Goal: Task Accomplishment & Management: Use online tool/utility

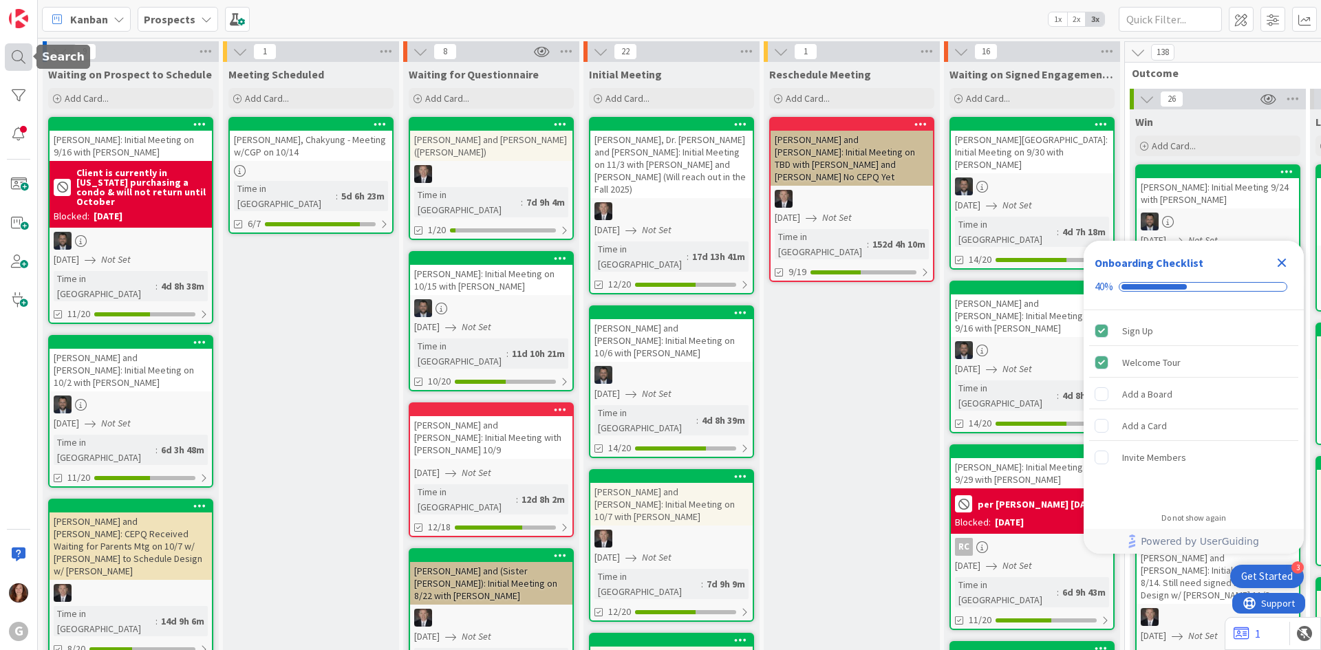
click at [12, 59] on div at bounding box center [19, 57] width 28 height 28
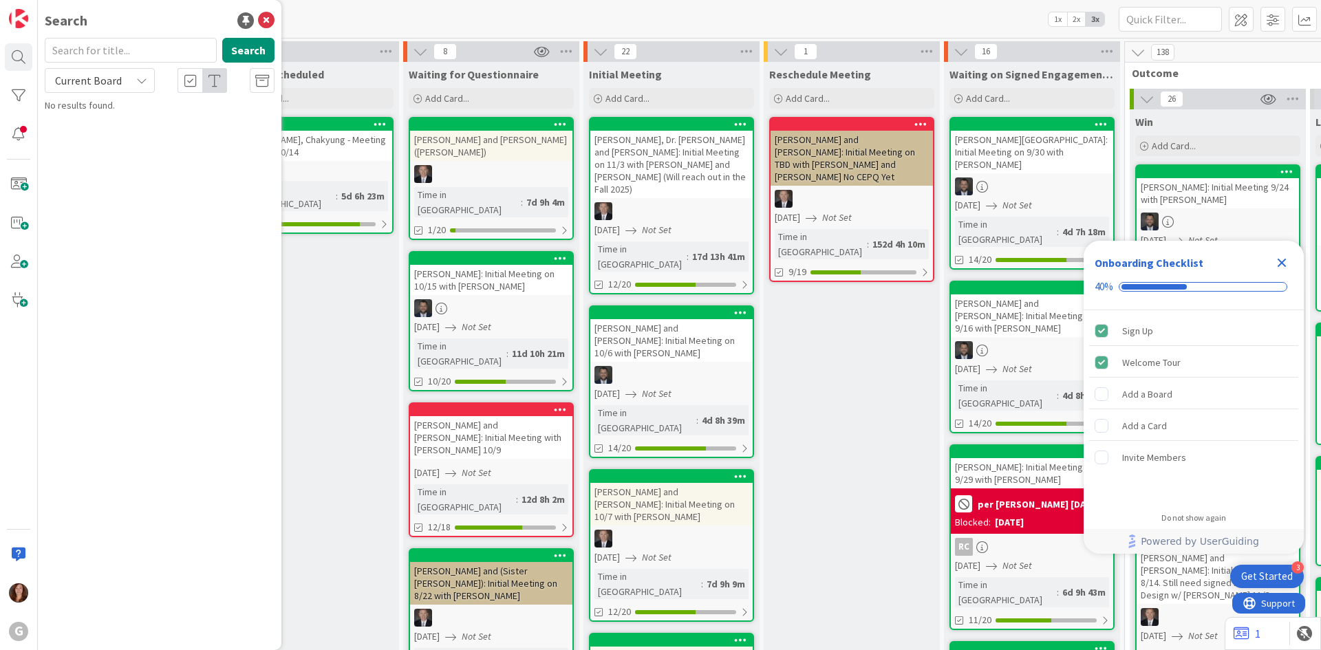
click at [87, 52] on input "text" at bounding box center [131, 50] width 172 height 25
type input "neto"
drag, startPoint x: -43, startPoint y: 52, endPoint x: -67, endPoint y: 51, distance: 23.4
click at [0, 51] on html "3 Get Started Onboarding Checklist 40% Sign Up Welcome Tour Add a Board Add a C…" at bounding box center [660, 325] width 1321 height 650
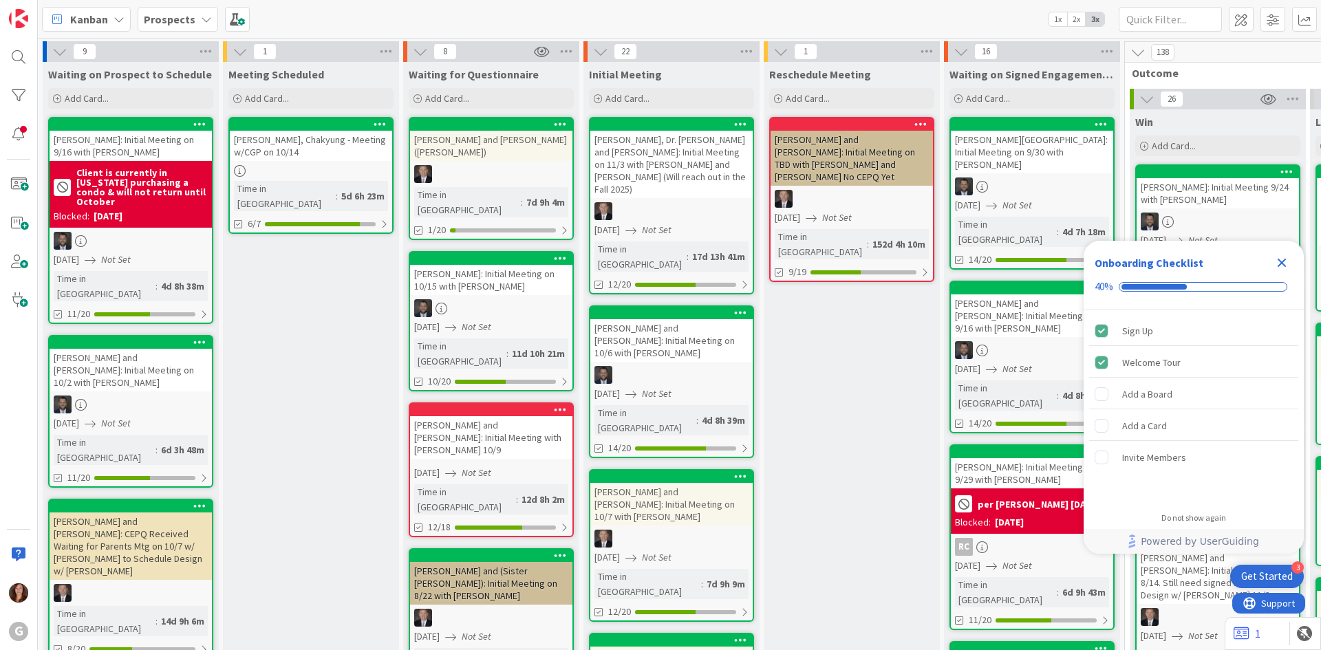
click at [32, 52] on div "G" at bounding box center [19, 325] width 38 height 650
click at [20, 58] on div at bounding box center [19, 57] width 28 height 28
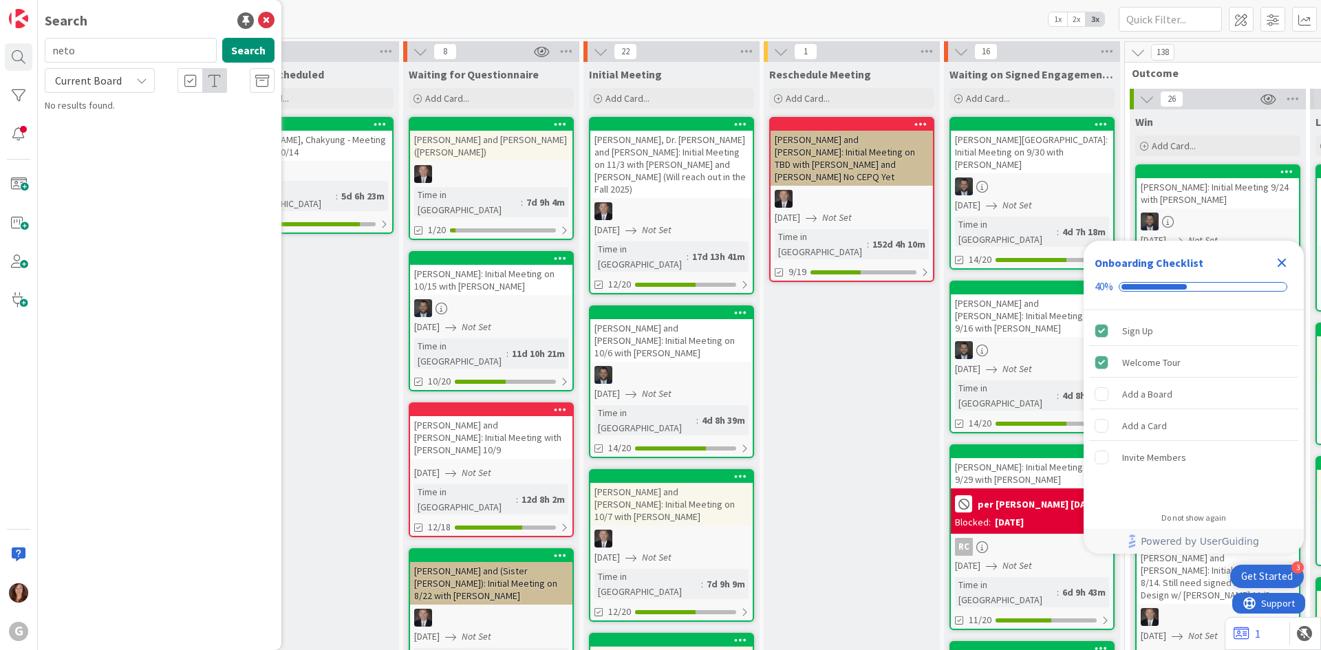
drag, startPoint x: 109, startPoint y: 51, endPoint x: 42, endPoint y: 53, distance: 66.8
click at [42, 53] on div "neto Search" at bounding box center [159, 53] width 246 height 30
drag, startPoint x: 102, startPoint y: 54, endPoint x: 20, endPoint y: 54, distance: 81.9
click at [20, 54] on div "G Search [PERSON_NAME] Search Current Board No results found." at bounding box center [19, 325] width 38 height 650
type input "soaress"
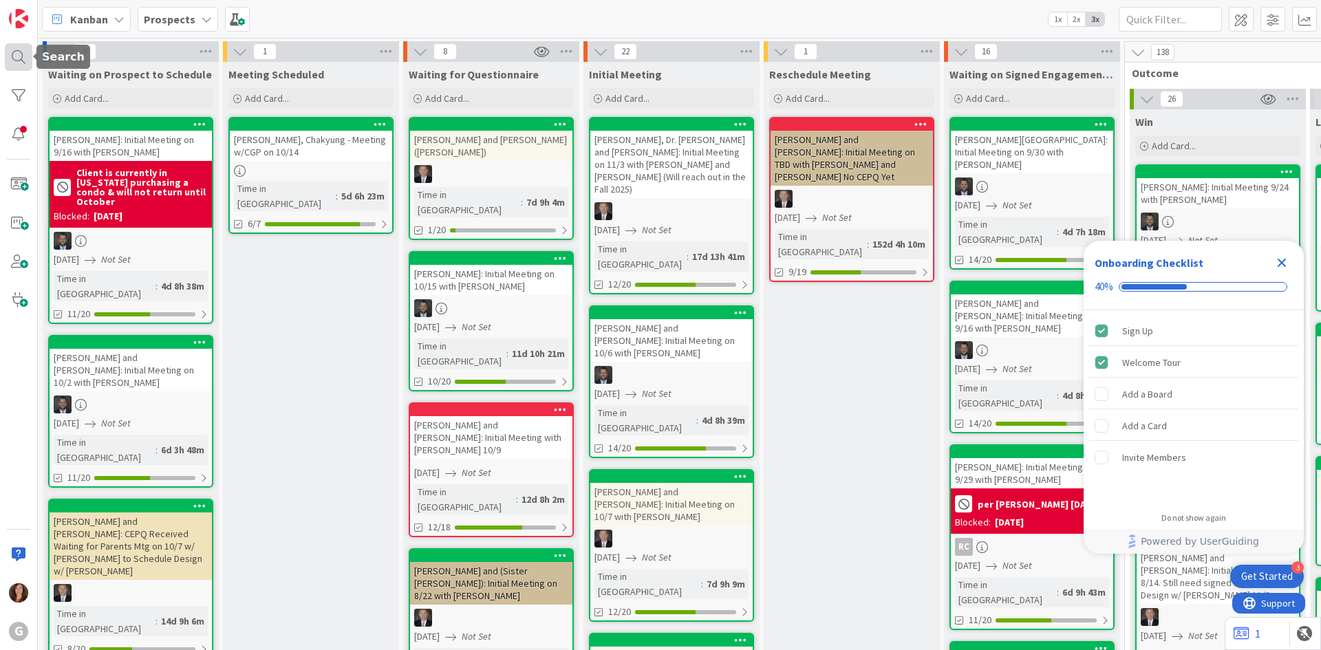
click at [13, 63] on div at bounding box center [19, 57] width 28 height 28
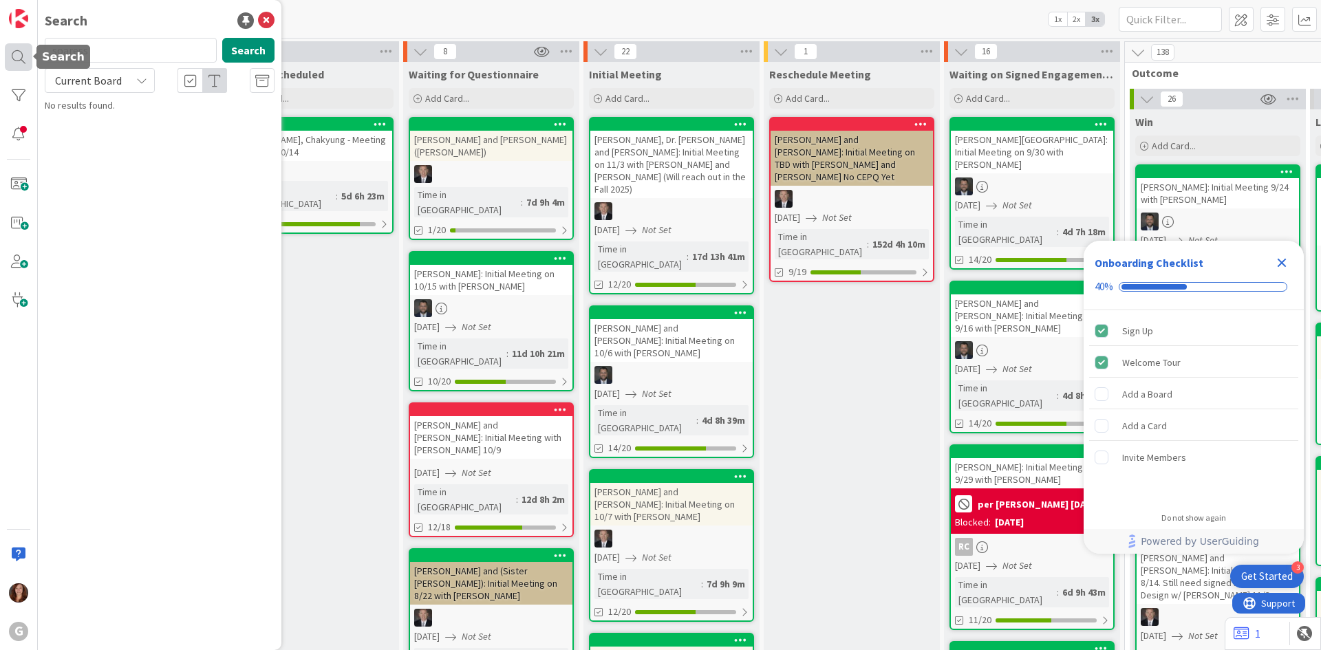
drag, startPoint x: 93, startPoint y: 53, endPoint x: 10, endPoint y: 50, distance: 82.6
click at [10, 50] on div "G Search soaress Search Current Board No results found." at bounding box center [19, 325] width 38 height 650
type input "[PERSON_NAME]"
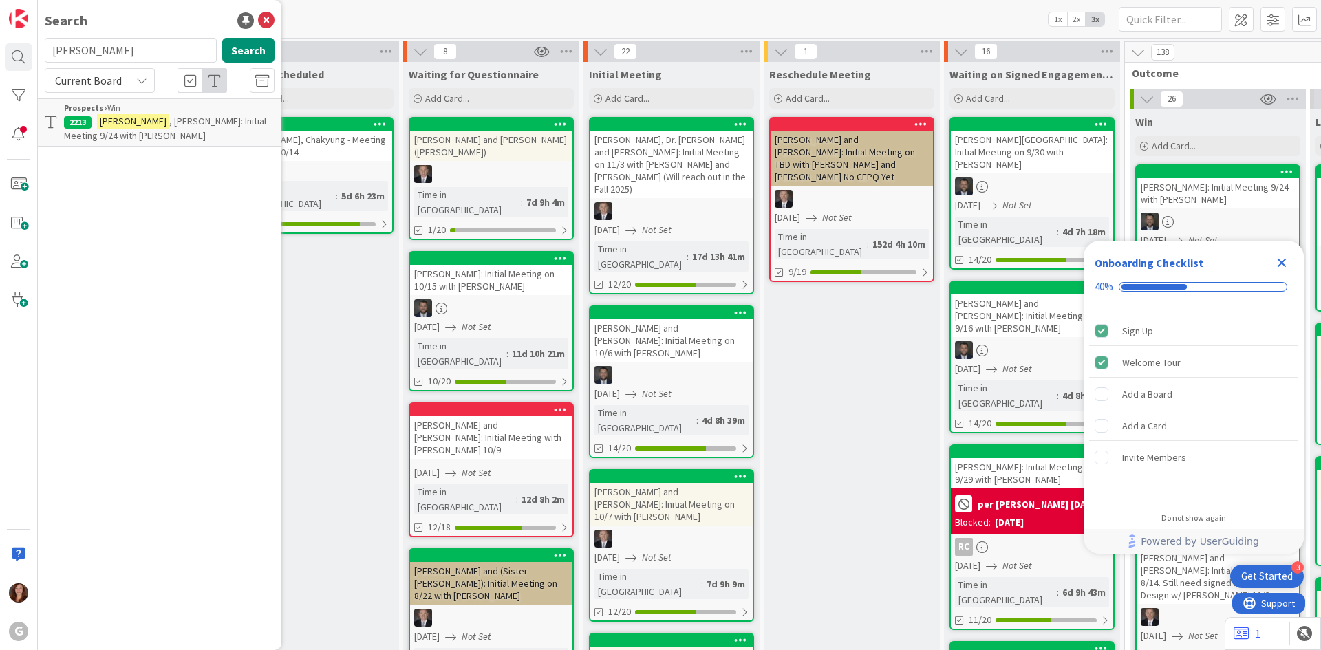
click at [177, 129] on p "[PERSON_NAME]: Initial Meeting 9/24 with [PERSON_NAME]" at bounding box center [169, 128] width 210 height 29
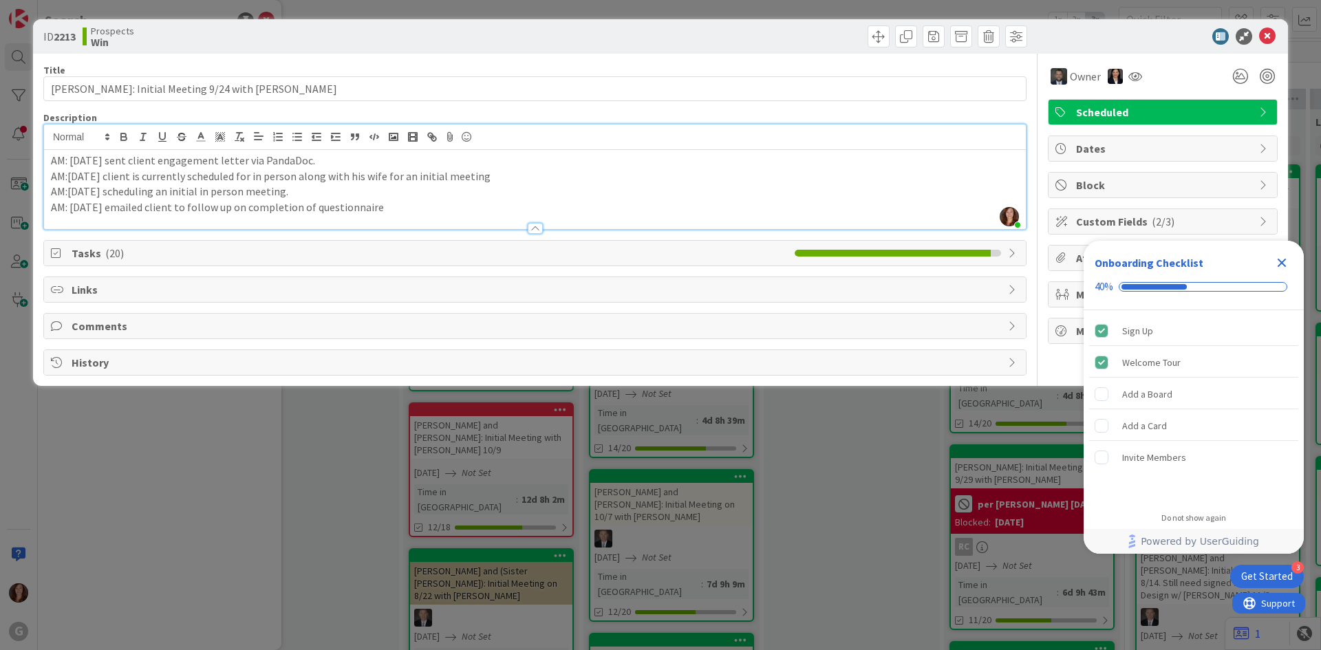
click at [701, 153] on div "AM: [DATE] sent client engagement letter via PandaDoc. AM:[DATE] client is curr…" at bounding box center [535, 189] width 982 height 79
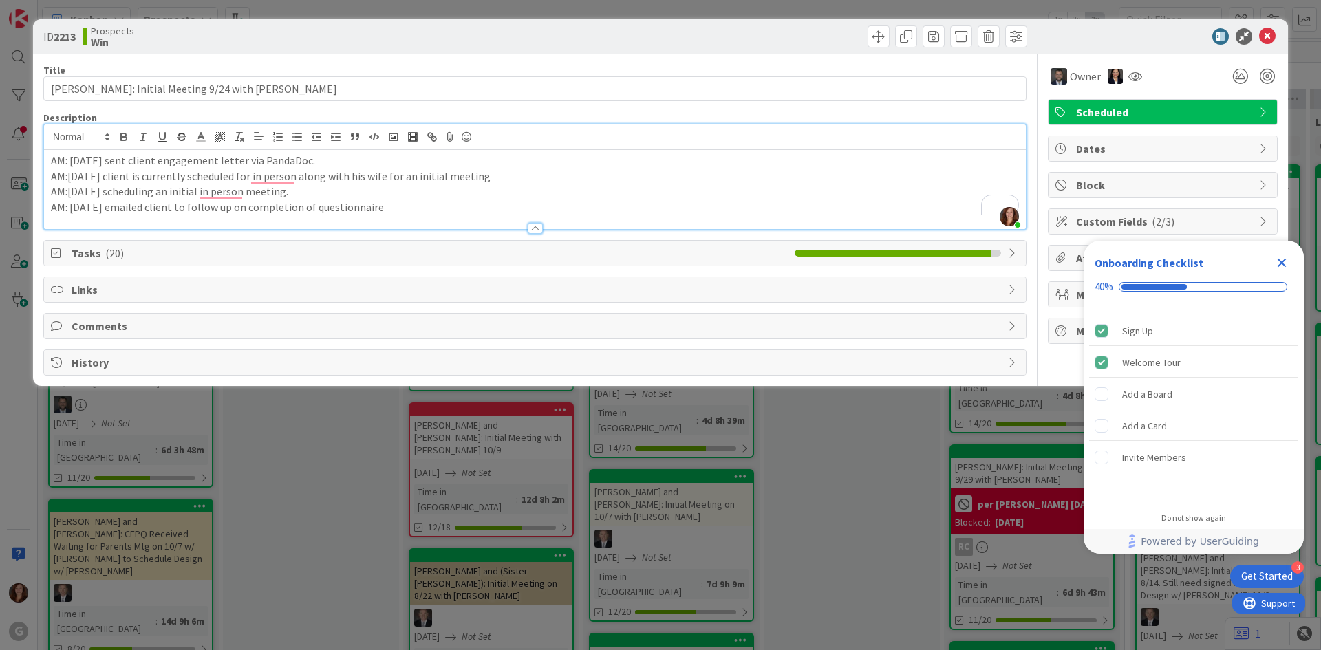
click at [1281, 259] on icon "Close Checklist" at bounding box center [1281, 262] width 17 height 17
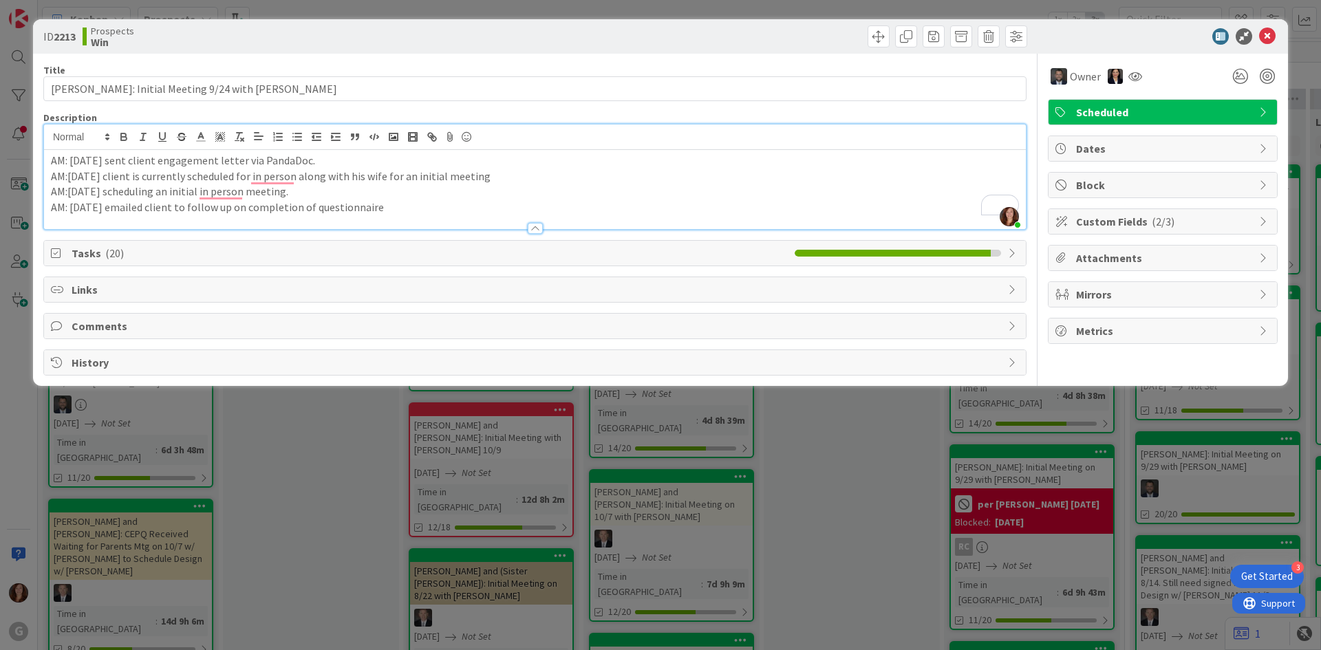
click at [65, 252] on div "Tasks ( 20 )" at bounding box center [535, 253] width 982 height 25
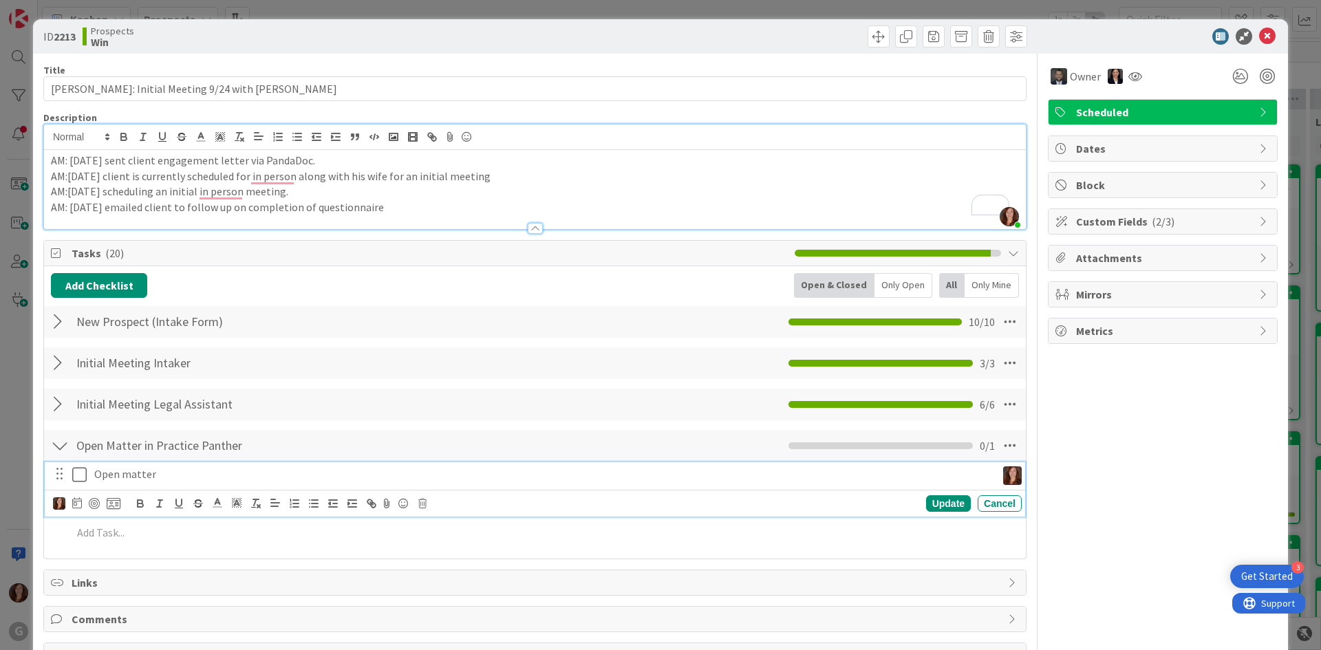
click at [81, 479] on icon at bounding box center [79, 474] width 14 height 17
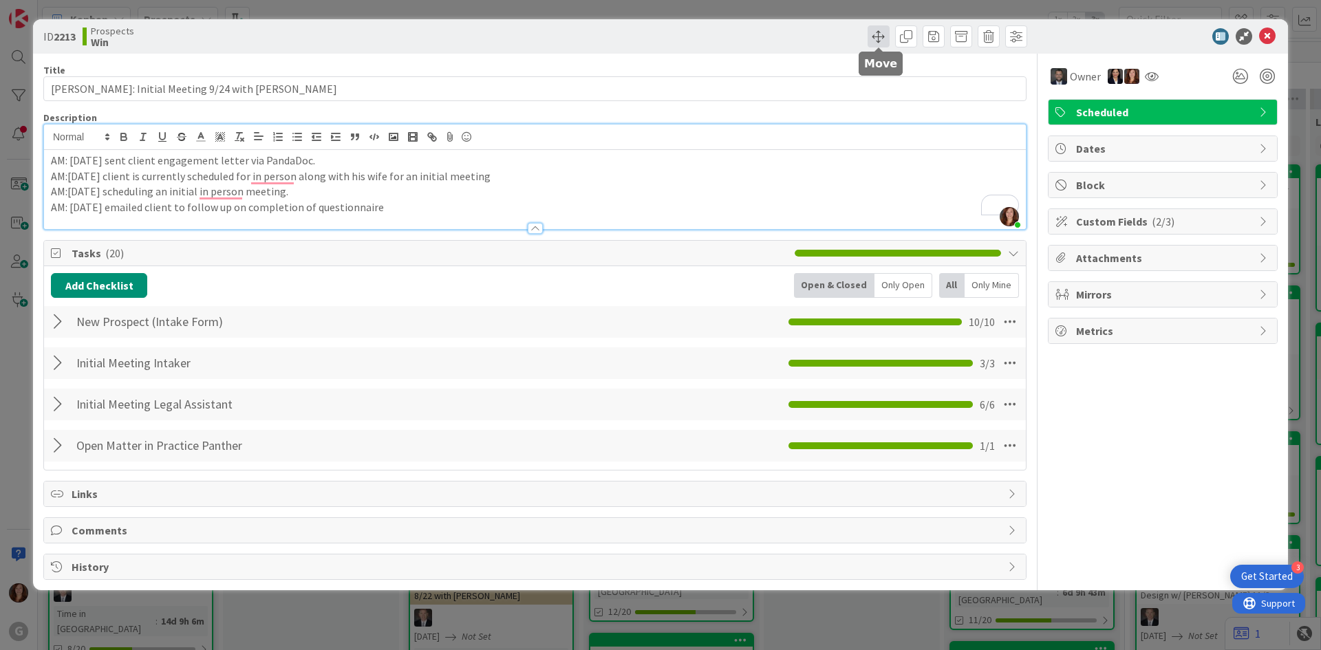
click at [871, 34] on span at bounding box center [878, 36] width 22 height 22
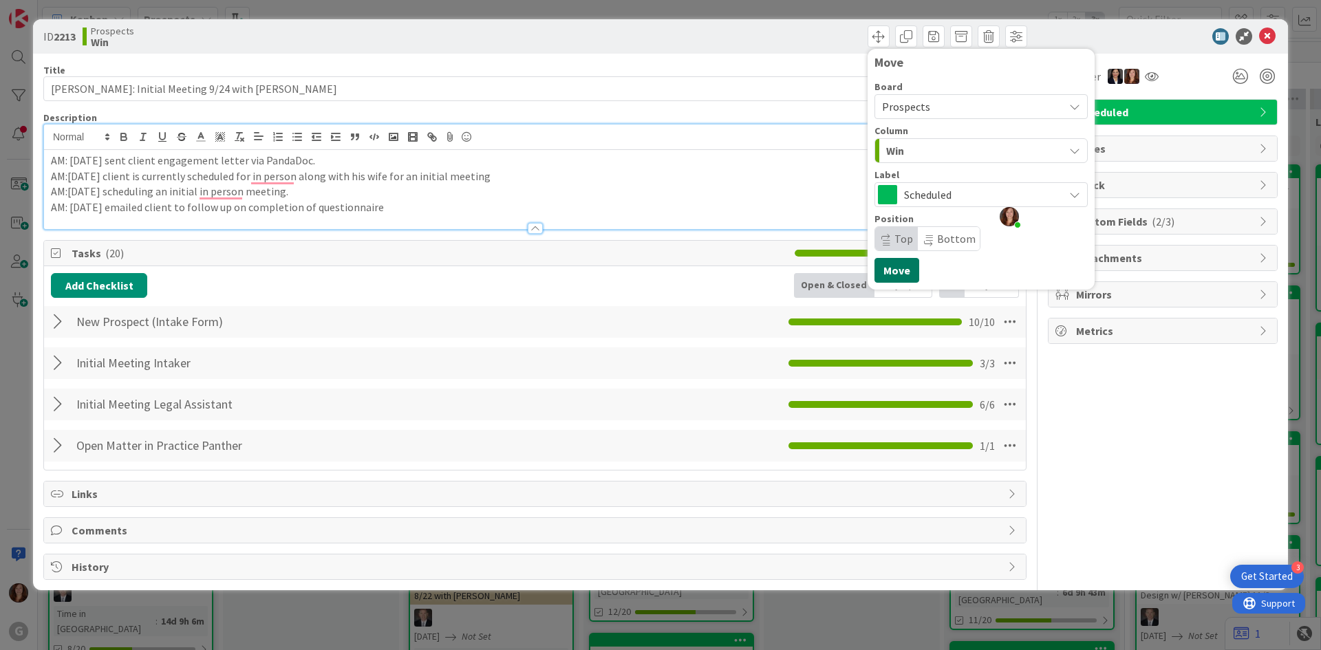
click at [894, 274] on button "Move" at bounding box center [896, 270] width 45 height 25
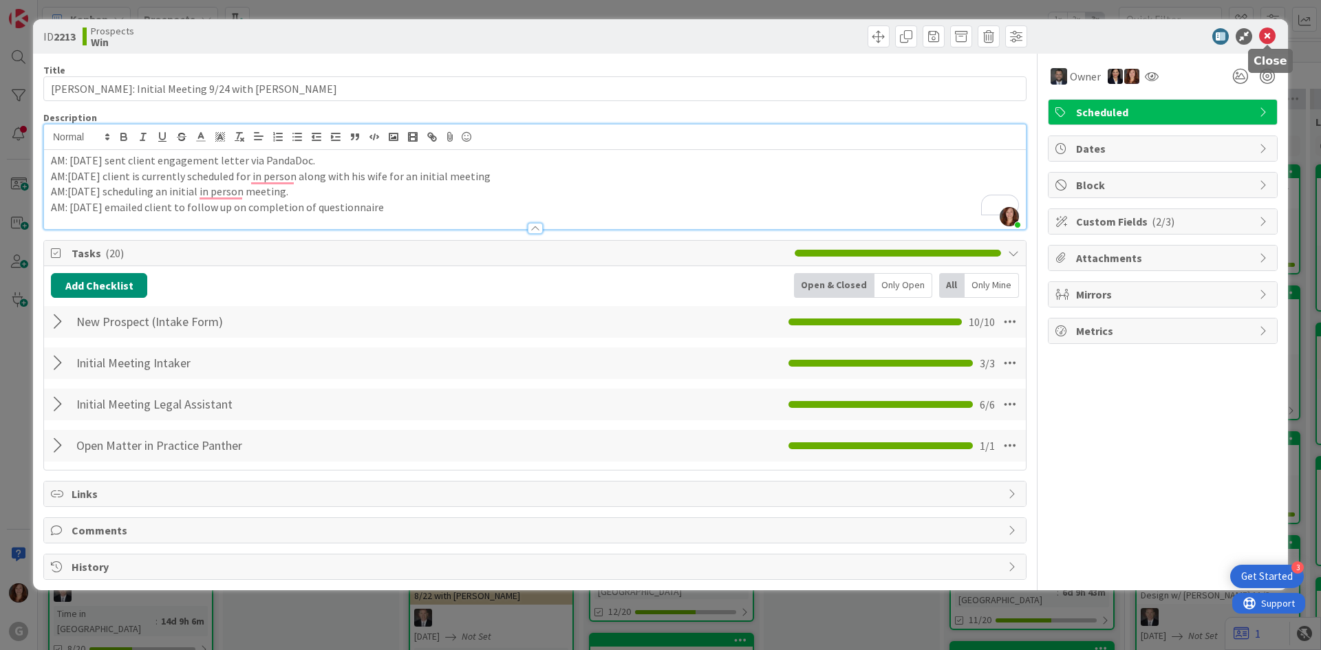
click at [1269, 36] on icon at bounding box center [1267, 36] width 17 height 17
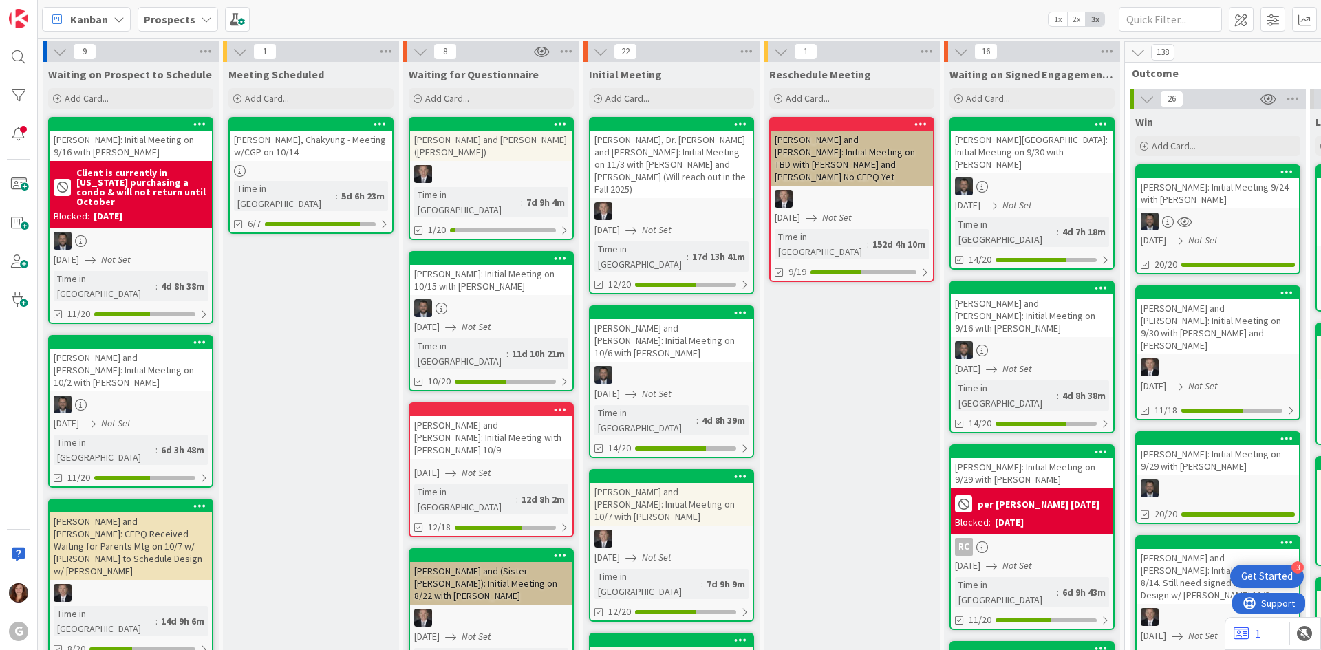
click at [184, 25] on b "Prospects" at bounding box center [170, 19] width 52 height 14
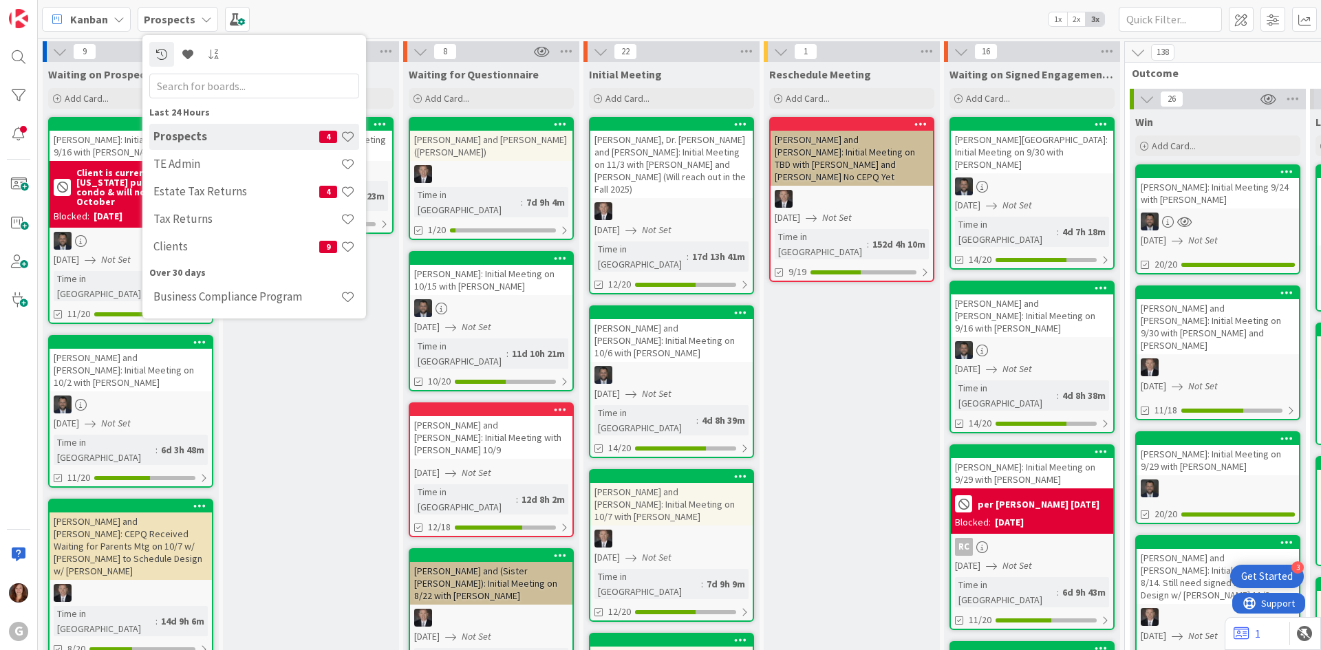
click at [173, 256] on div "Clients 9" at bounding box center [254, 247] width 210 height 26
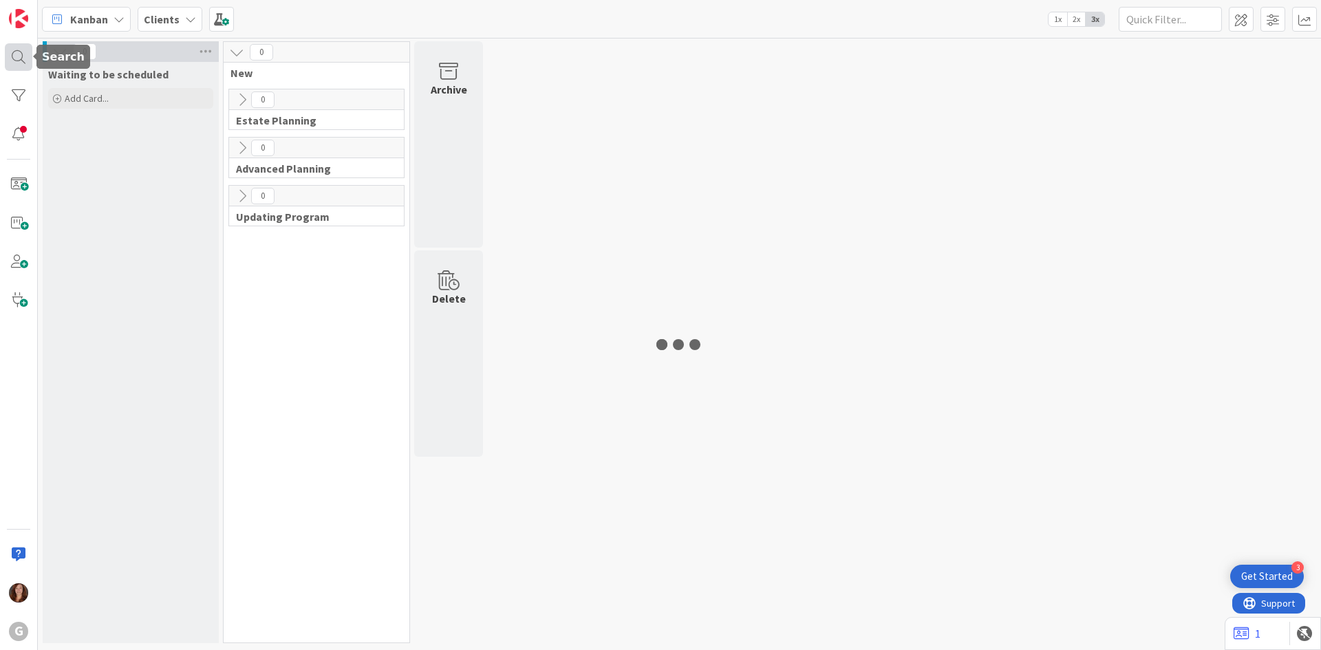
click at [14, 58] on div at bounding box center [19, 57] width 28 height 28
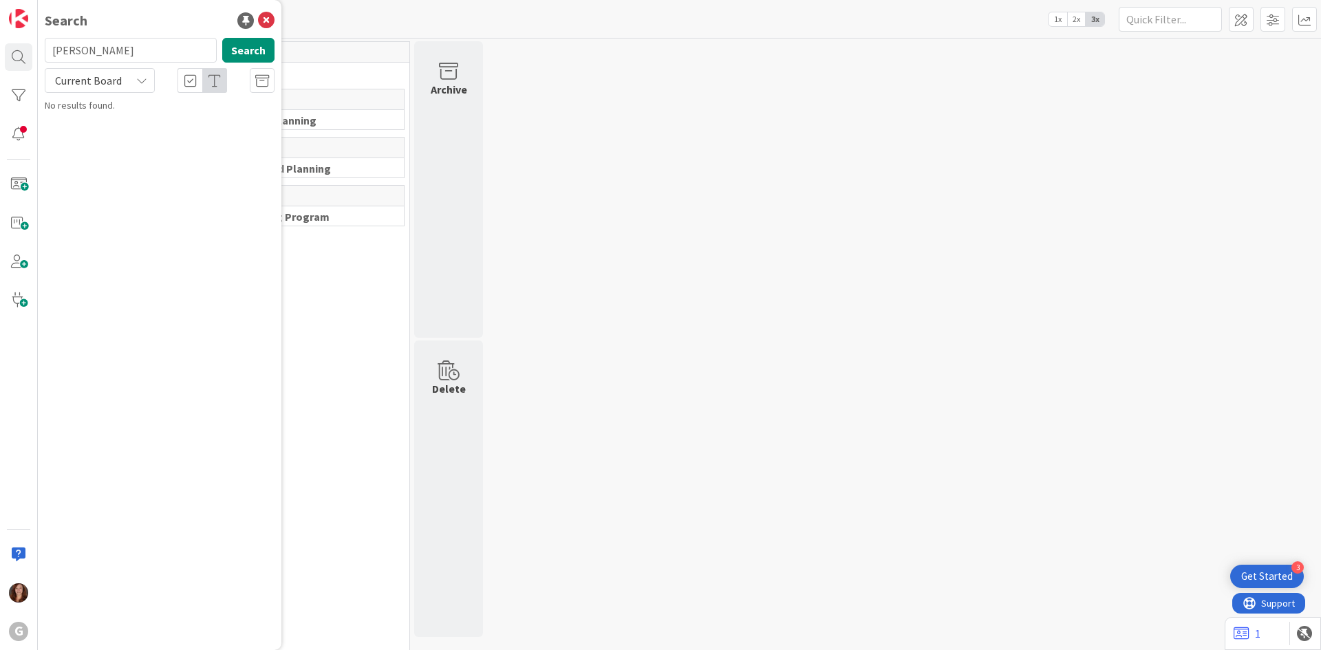
click at [85, 51] on input "[PERSON_NAME]" at bounding box center [131, 50] width 172 height 25
click at [136, 124] on span ", [PERSON_NAME]: Initial Meeting 9/24 with [PERSON_NAME] DRAFTING TO BE ASSIGNED" at bounding box center [169, 135] width 210 height 41
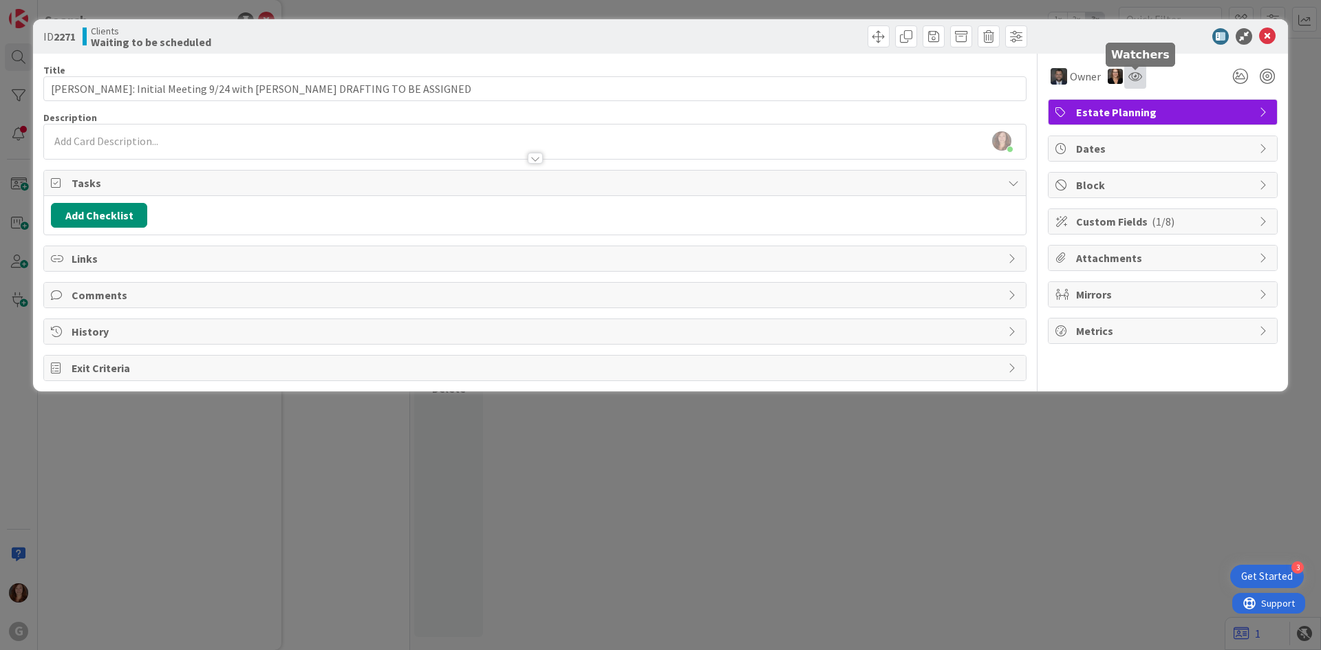
click at [1140, 80] on icon at bounding box center [1135, 76] width 14 height 11
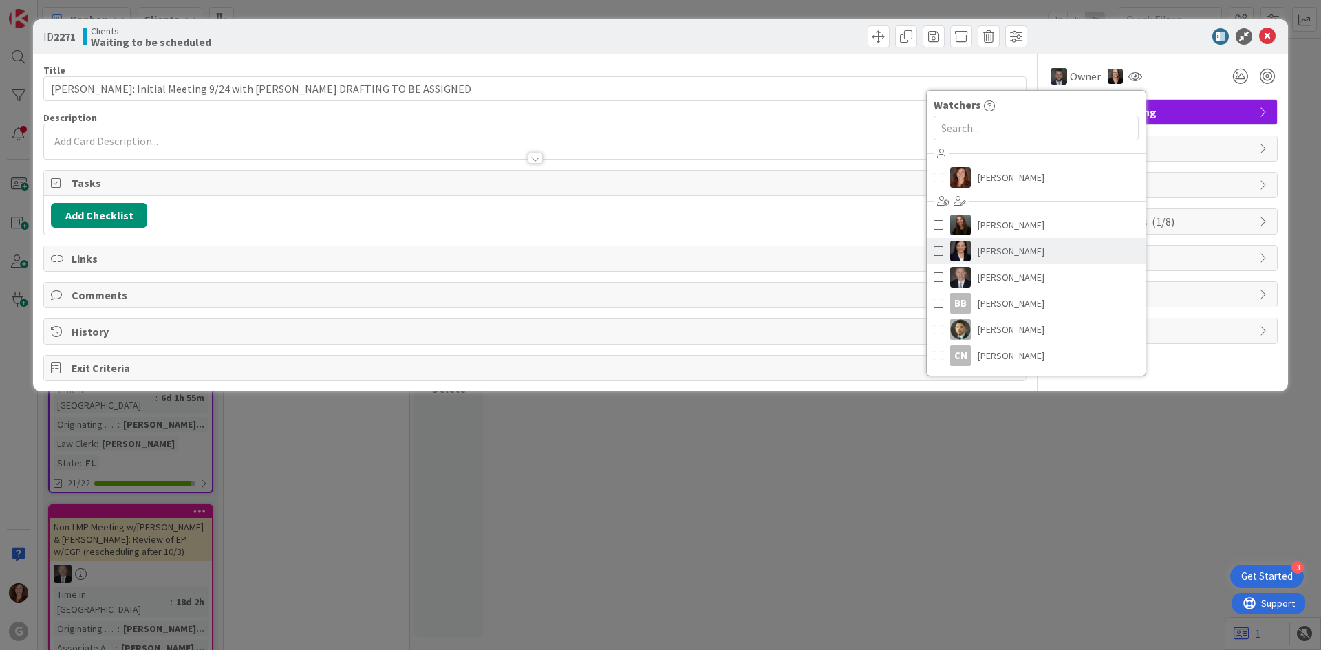
click at [930, 255] on link "[PERSON_NAME]" at bounding box center [1036, 251] width 219 height 26
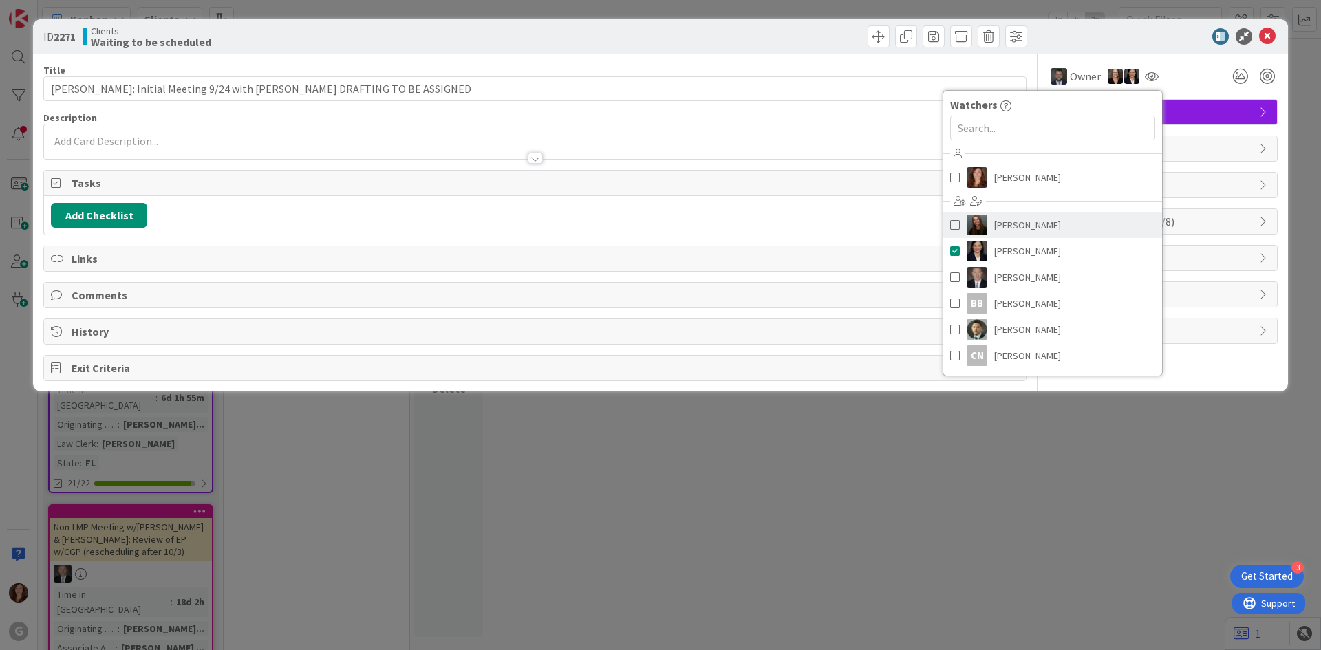
click at [951, 220] on span at bounding box center [955, 225] width 10 height 21
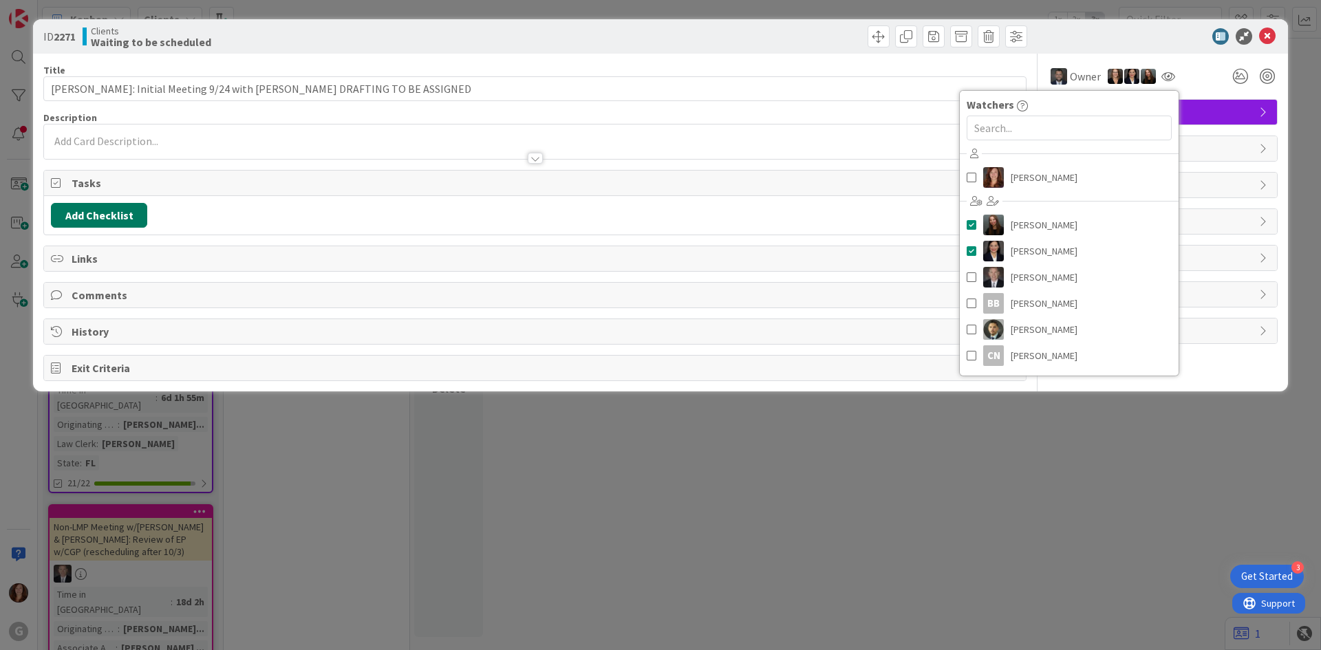
click at [97, 206] on button "Add Checklist" at bounding box center [99, 215] width 96 height 25
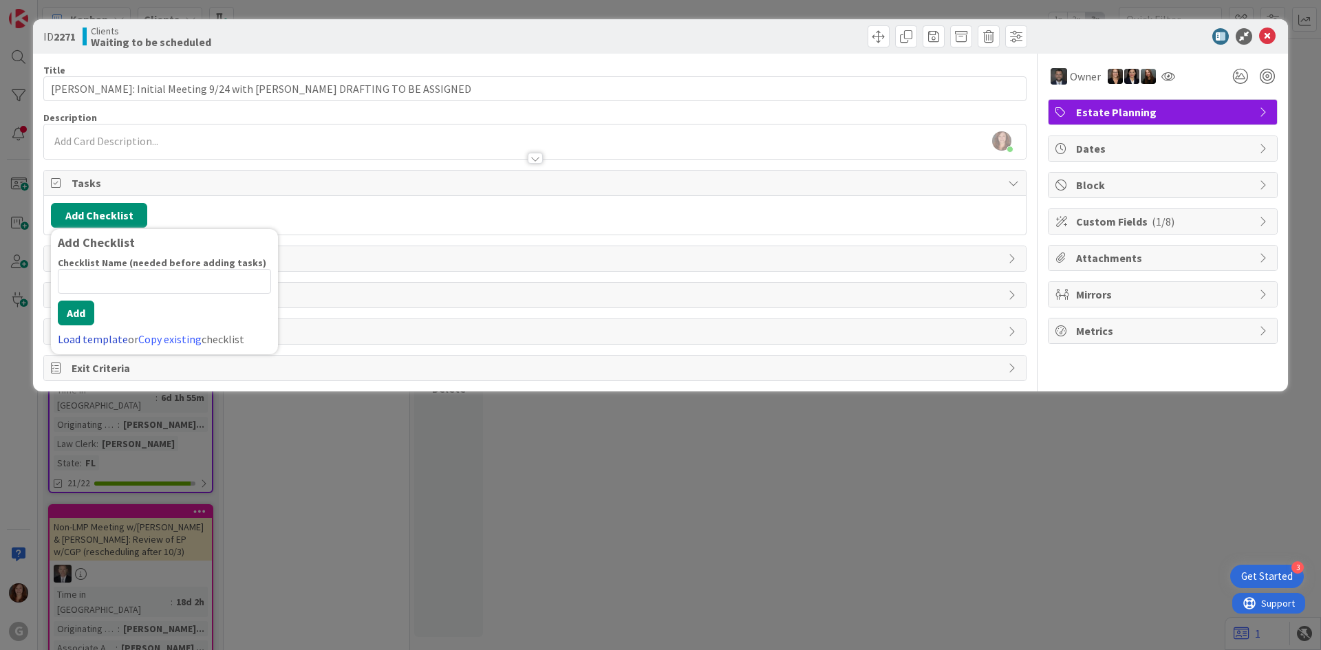
click at [76, 338] on link "Load template" at bounding box center [93, 339] width 70 height 14
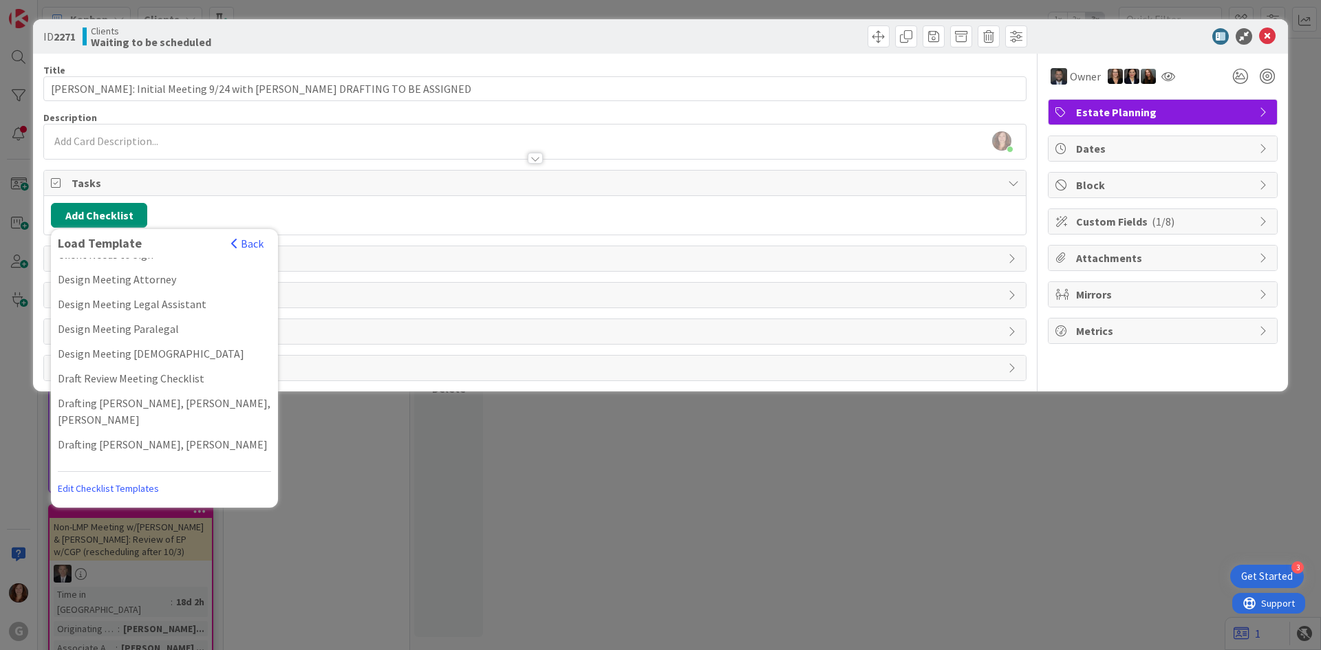
scroll to position [206, 0]
click at [136, 316] on div "Design Meeting Paralegal" at bounding box center [164, 328] width 227 height 25
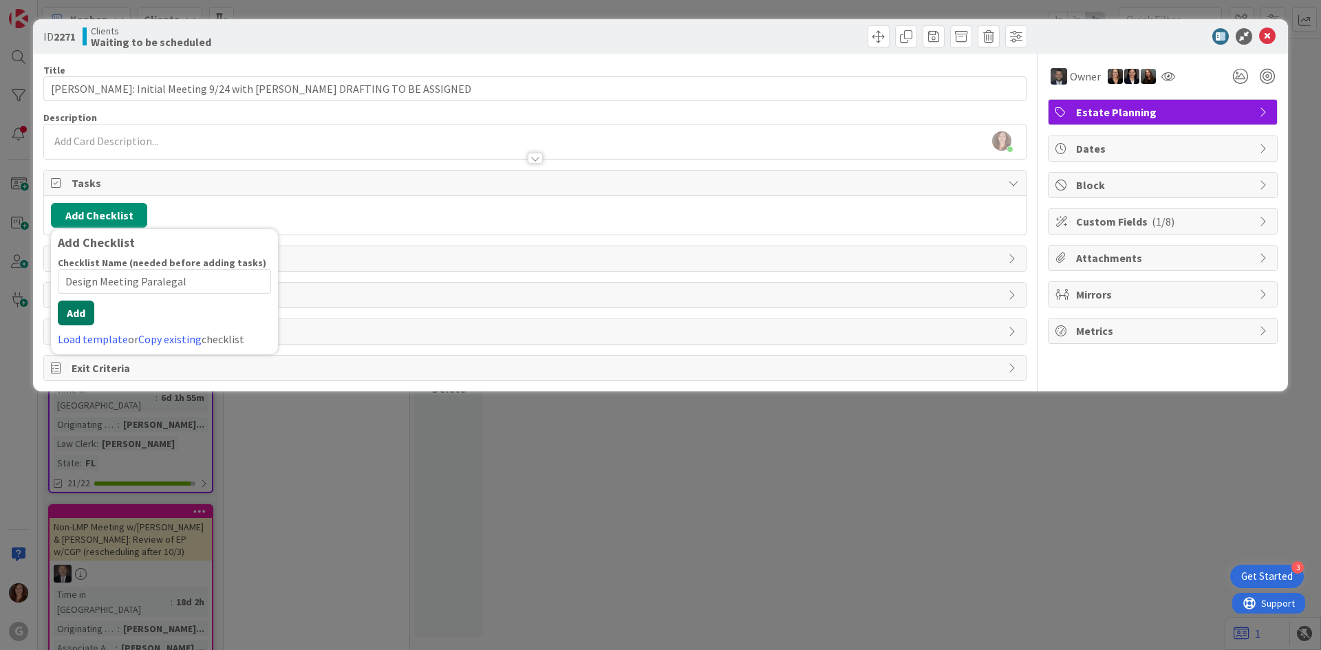
click at [79, 325] on button "Add" at bounding box center [76, 313] width 36 height 25
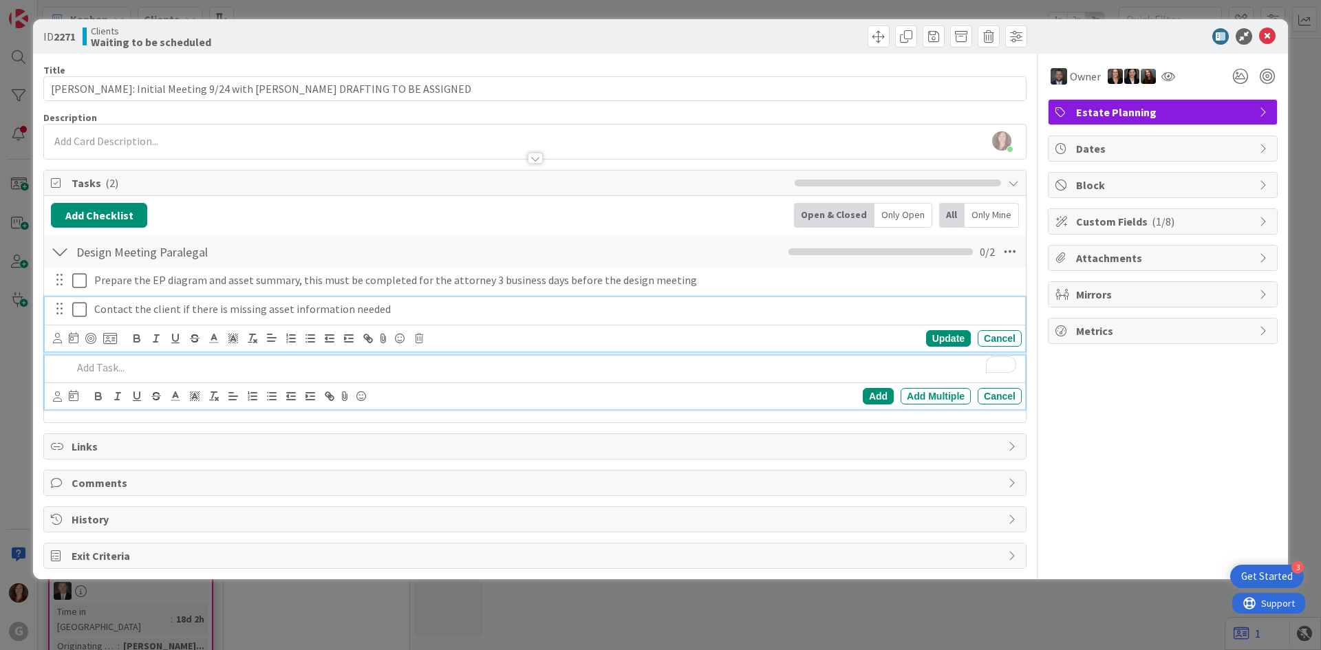
click at [171, 308] on p "Contact the client if there is missing asset information needed" at bounding box center [555, 309] width 922 height 16
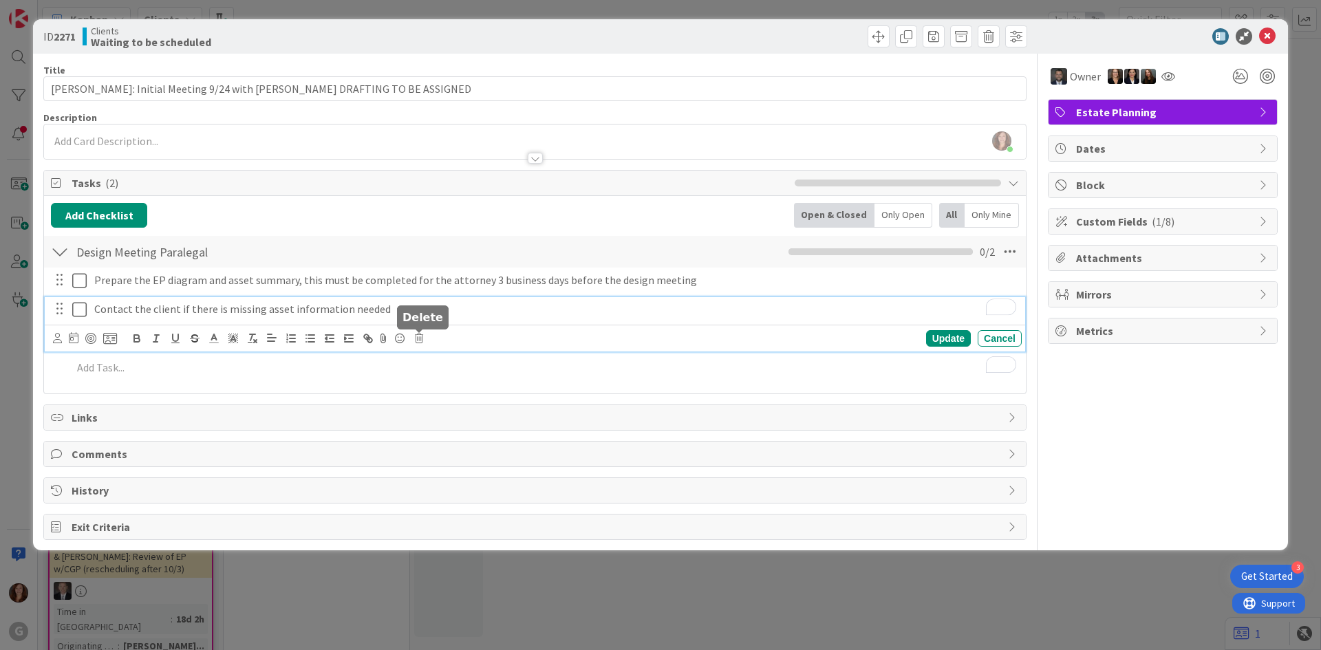
click at [418, 336] on icon at bounding box center [419, 339] width 8 height 10
click at [460, 396] on div "Delete" at bounding box center [454, 396] width 51 height 25
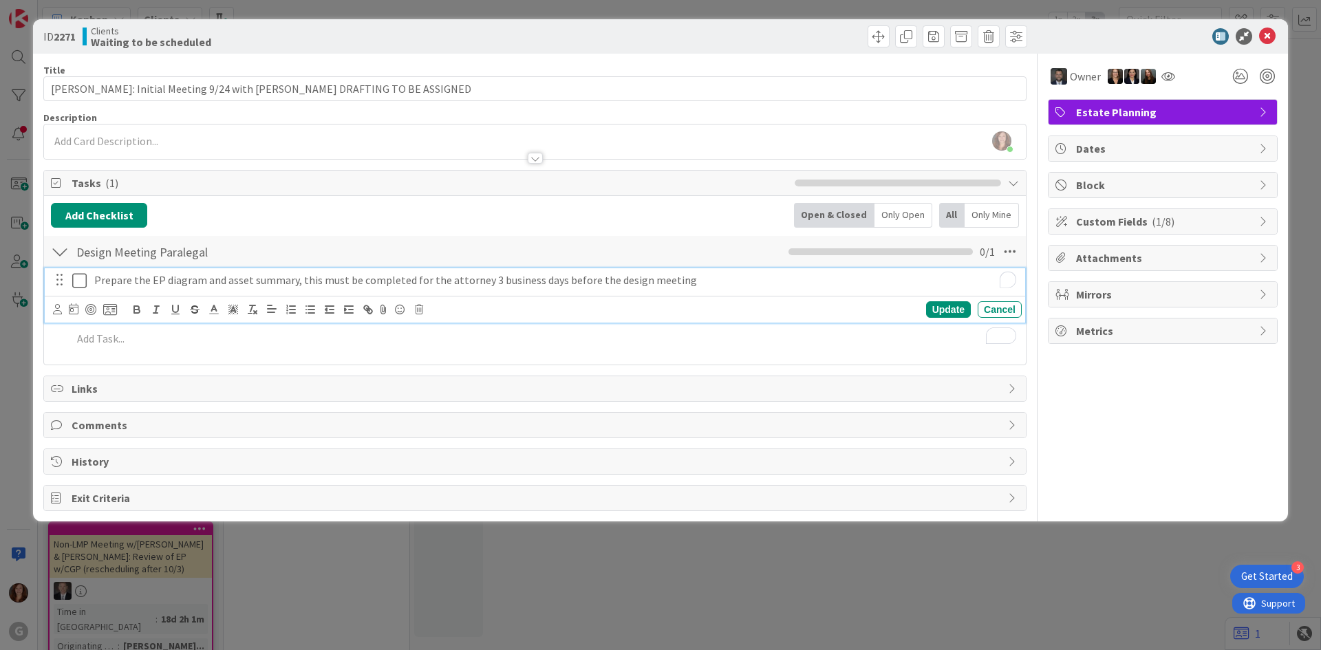
click at [602, 292] on div "Prepare the EP diagram and asset summary, this must be completed for the attorn…" at bounding box center [555, 280] width 933 height 24
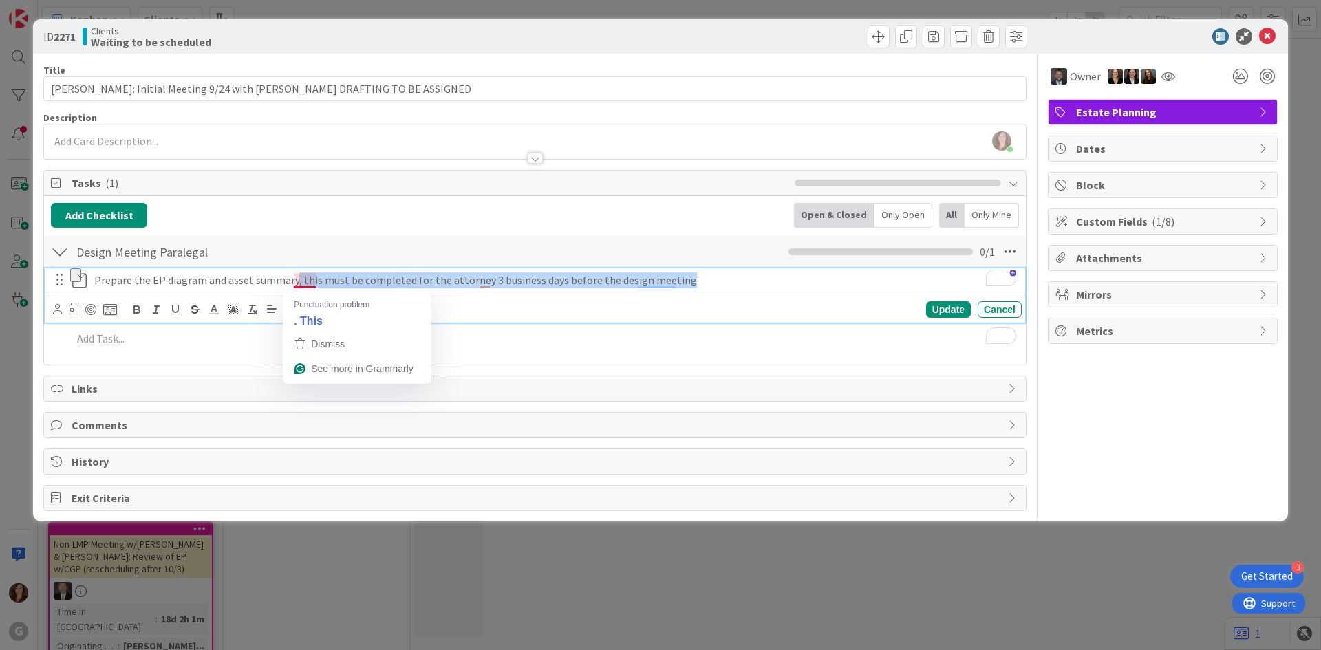
drag, startPoint x: 294, startPoint y: 283, endPoint x: 836, endPoint y: 324, distance: 543.6
click at [836, 324] on div "Prepare the EP diagram and asset summary, this must be completed for the attorn…" at bounding box center [535, 312] width 968 height 89
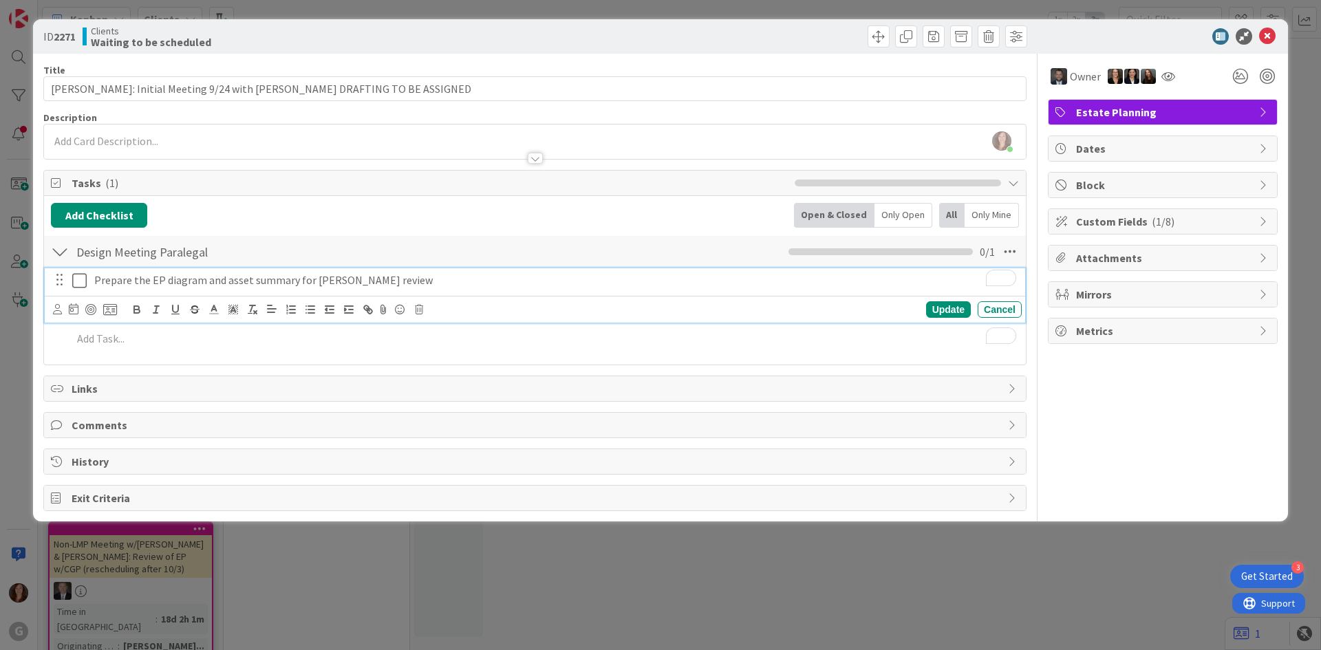
click at [763, 299] on div "Update Cancel" at bounding box center [535, 309] width 980 height 27
click at [57, 314] on icon at bounding box center [57, 309] width 9 height 10
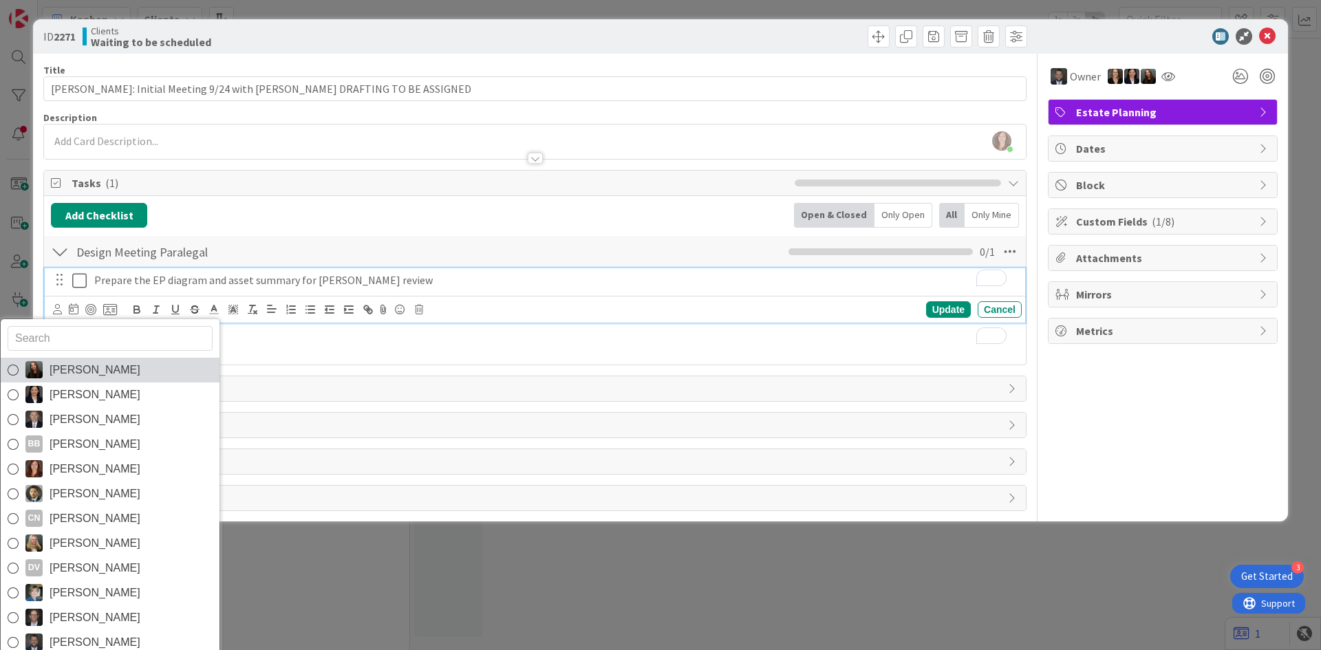
click at [14, 372] on icon at bounding box center [13, 370] width 11 height 21
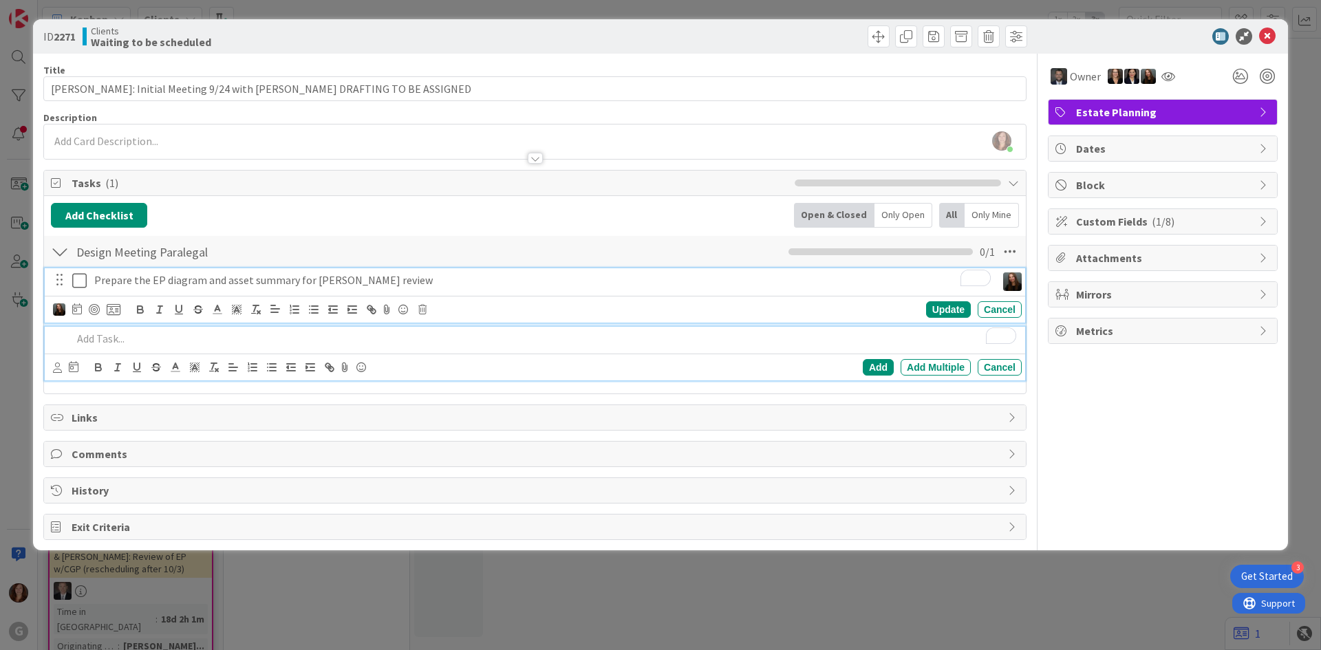
click at [560, 346] on p "To enrich screen reader interactions, please activate Accessibility in Grammarl…" at bounding box center [544, 339] width 944 height 16
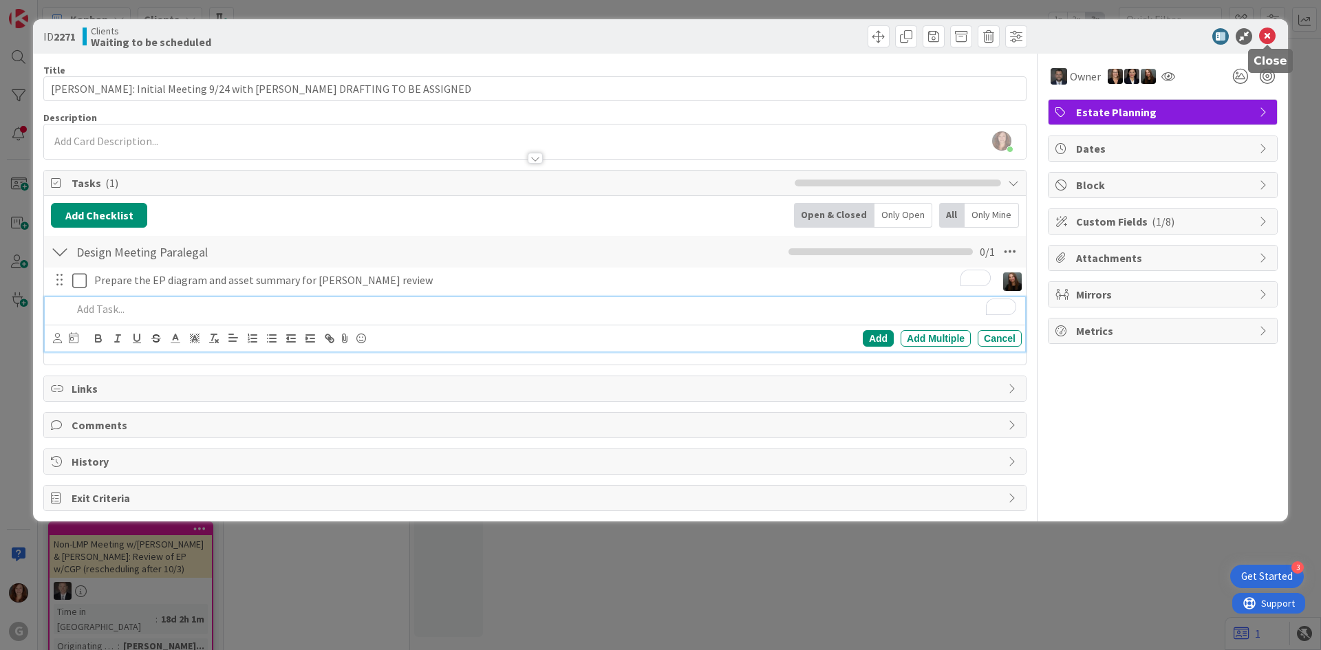
click at [1266, 39] on icon at bounding box center [1267, 36] width 17 height 17
